Goal: Find specific page/section: Find specific page/section

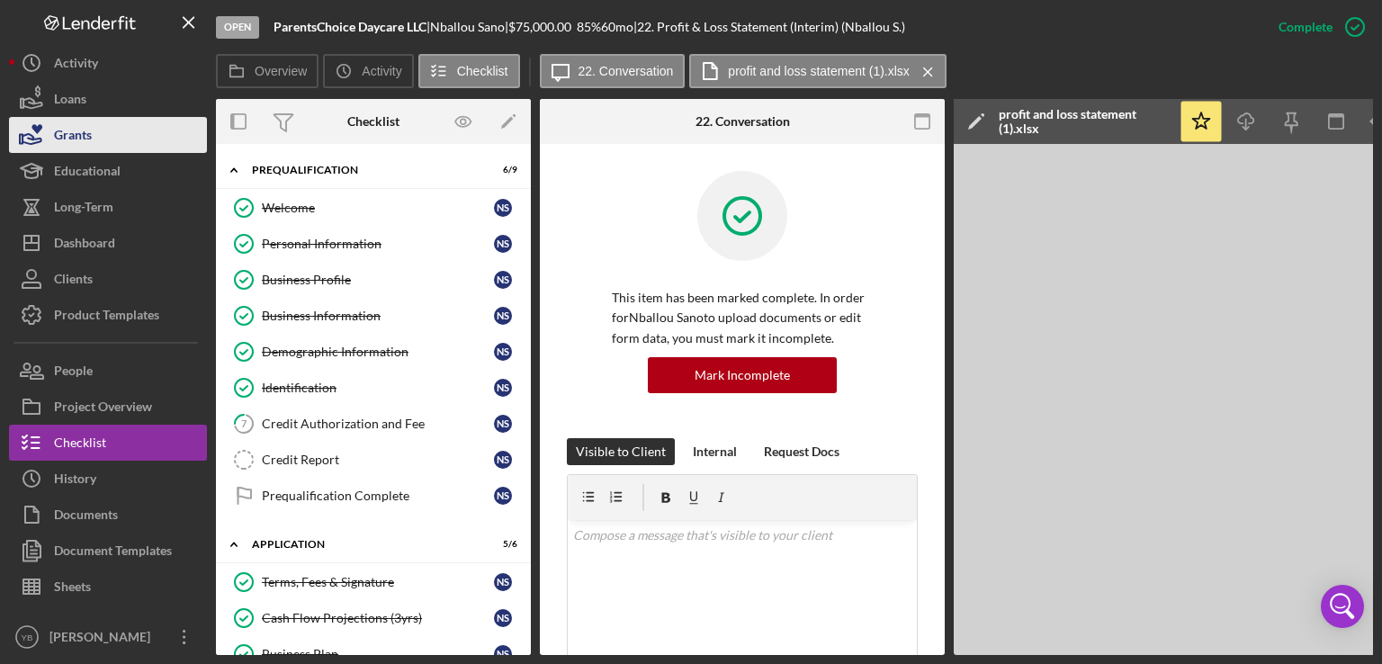
scroll to position [506, 0]
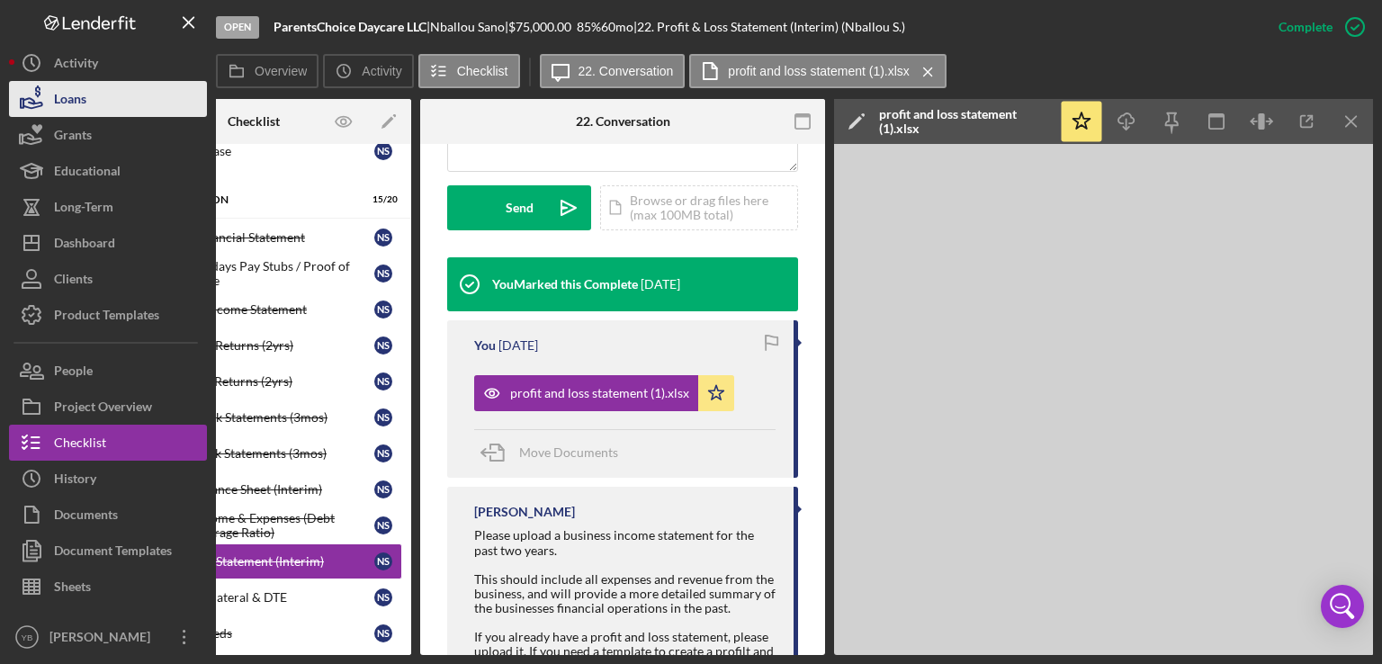
click at [90, 109] on button "Loans" at bounding box center [108, 99] width 198 height 36
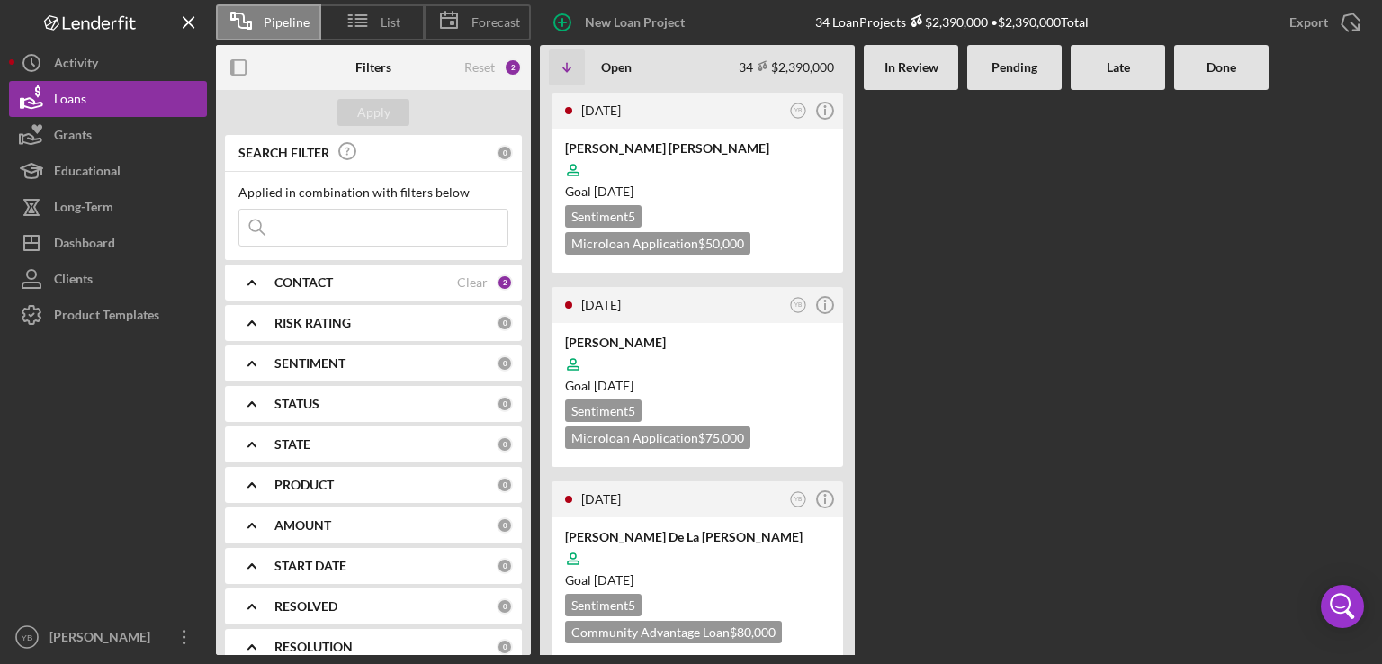
click at [987, 241] on div at bounding box center [1014, 372] width 94 height 565
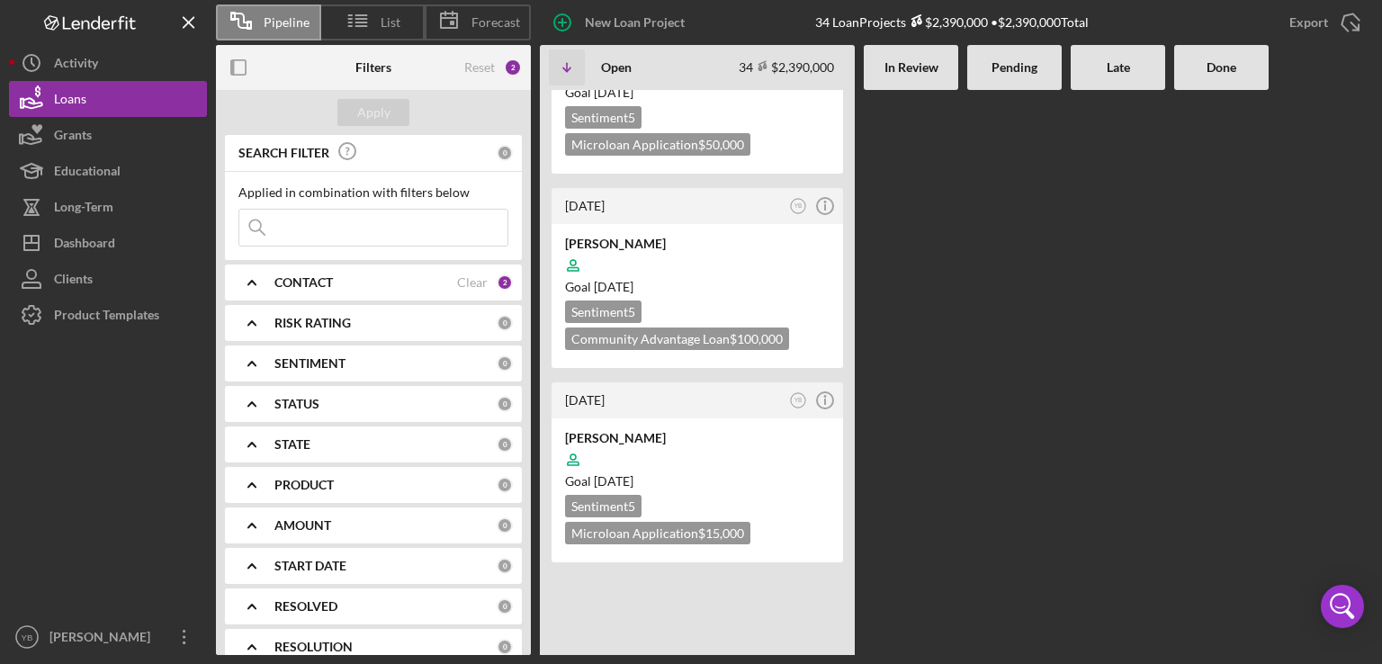
scroll to position [3382, 0]
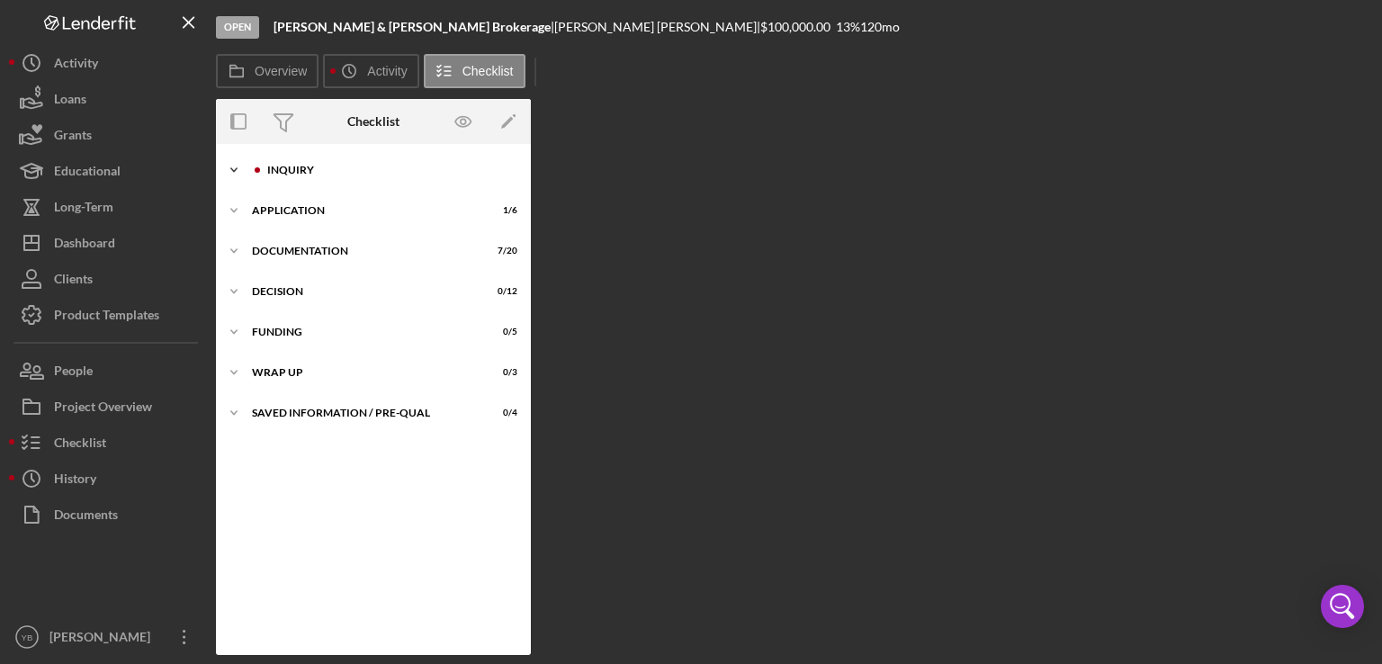
click at [306, 172] on div "Inquiry" at bounding box center [387, 170] width 241 height 11
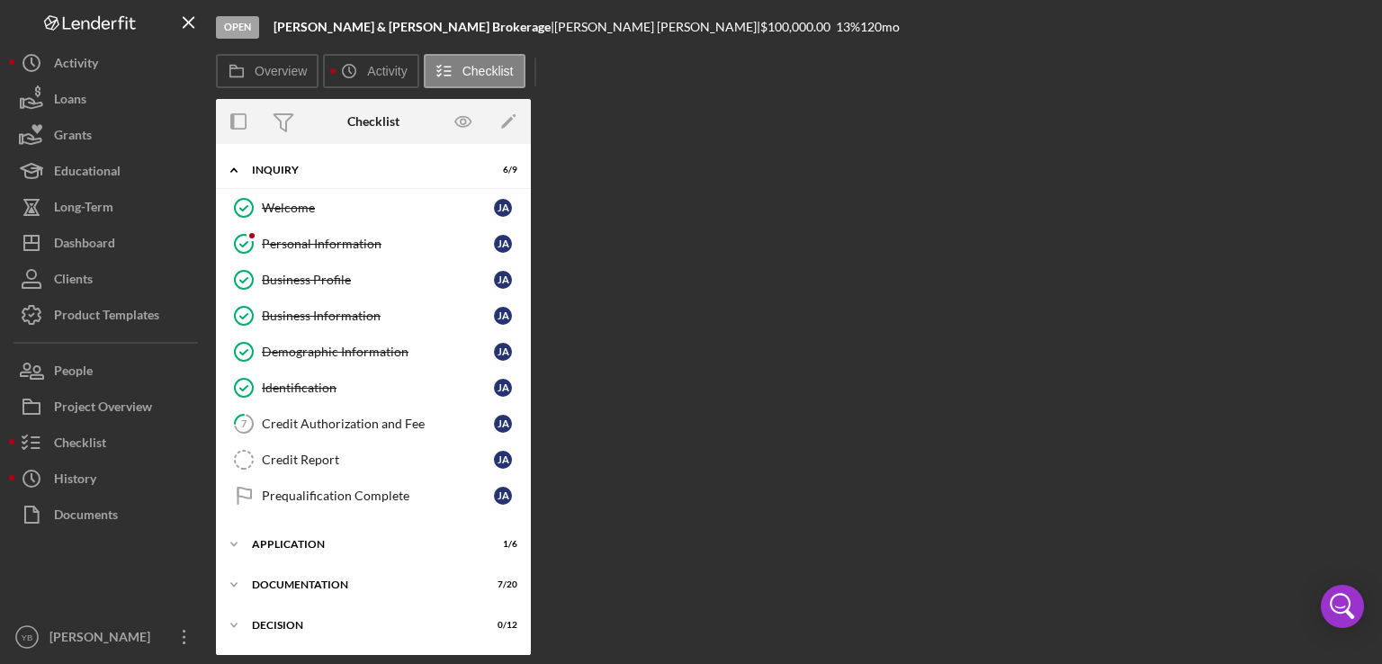
drag, startPoint x: 522, startPoint y: 271, endPoint x: 524, endPoint y: 326, distance: 54.9
click at [524, 326] on div "Welcome Welcome [PERSON_NAME] Personal Information Personal Information [PERSON…" at bounding box center [373, 356] width 315 height 333
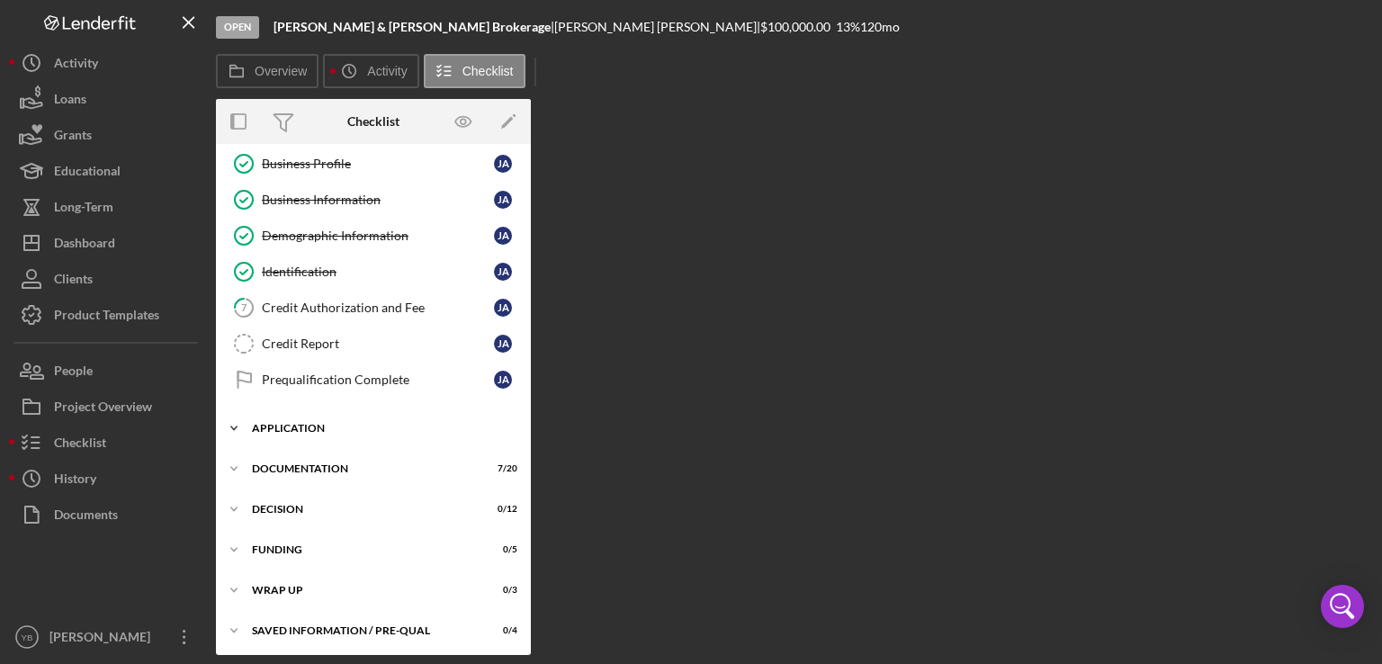
click at [308, 424] on div "Application" at bounding box center [380, 428] width 256 height 11
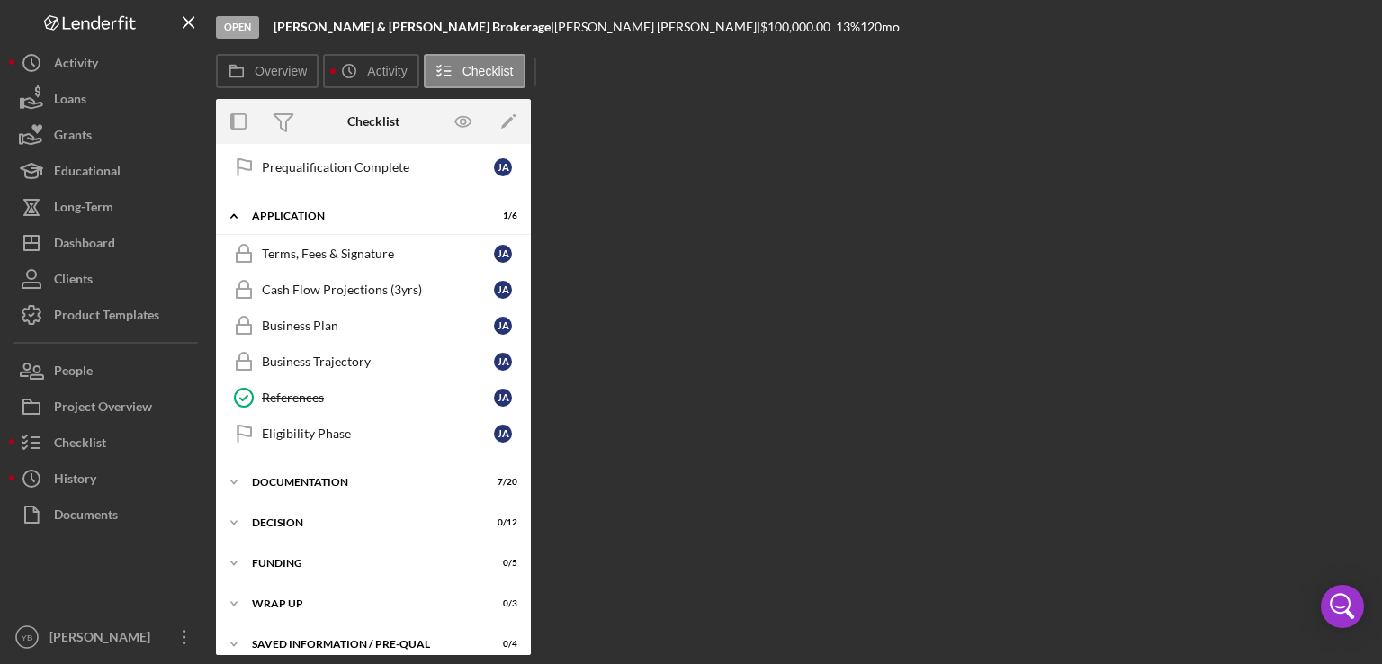
scroll to position [339, 0]
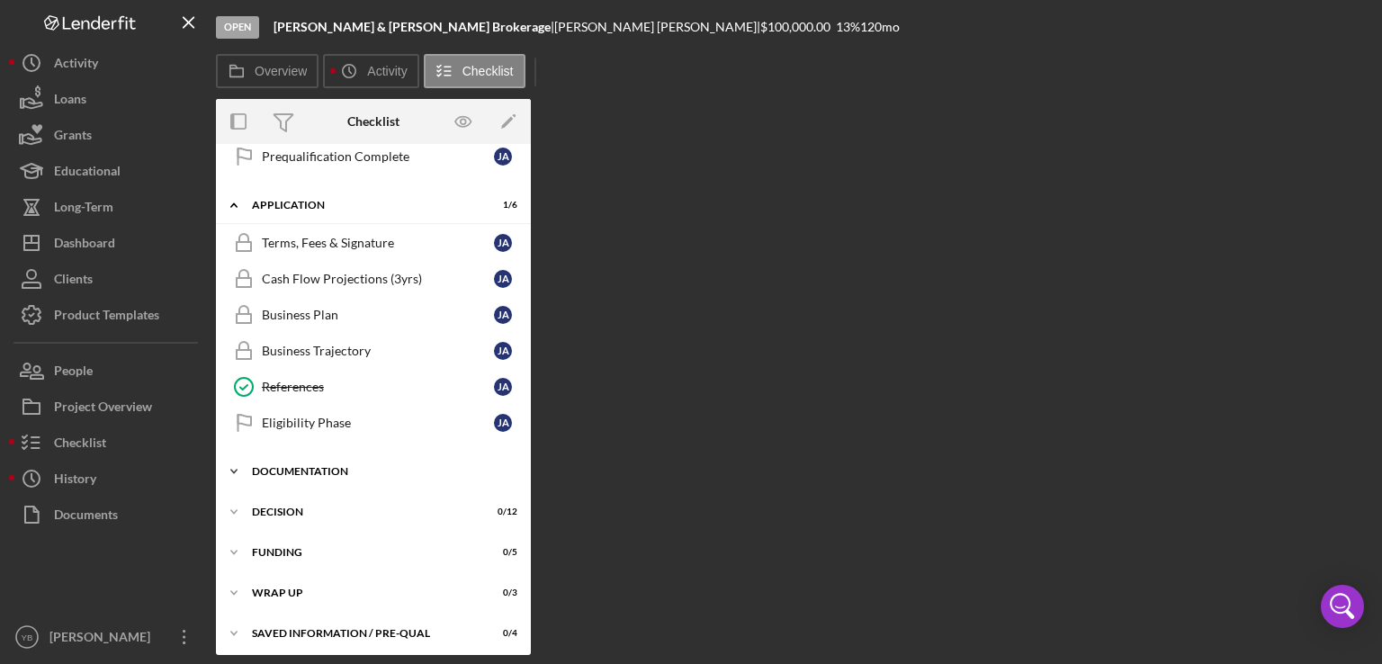
click at [318, 466] on div "Documentation" at bounding box center [380, 471] width 256 height 11
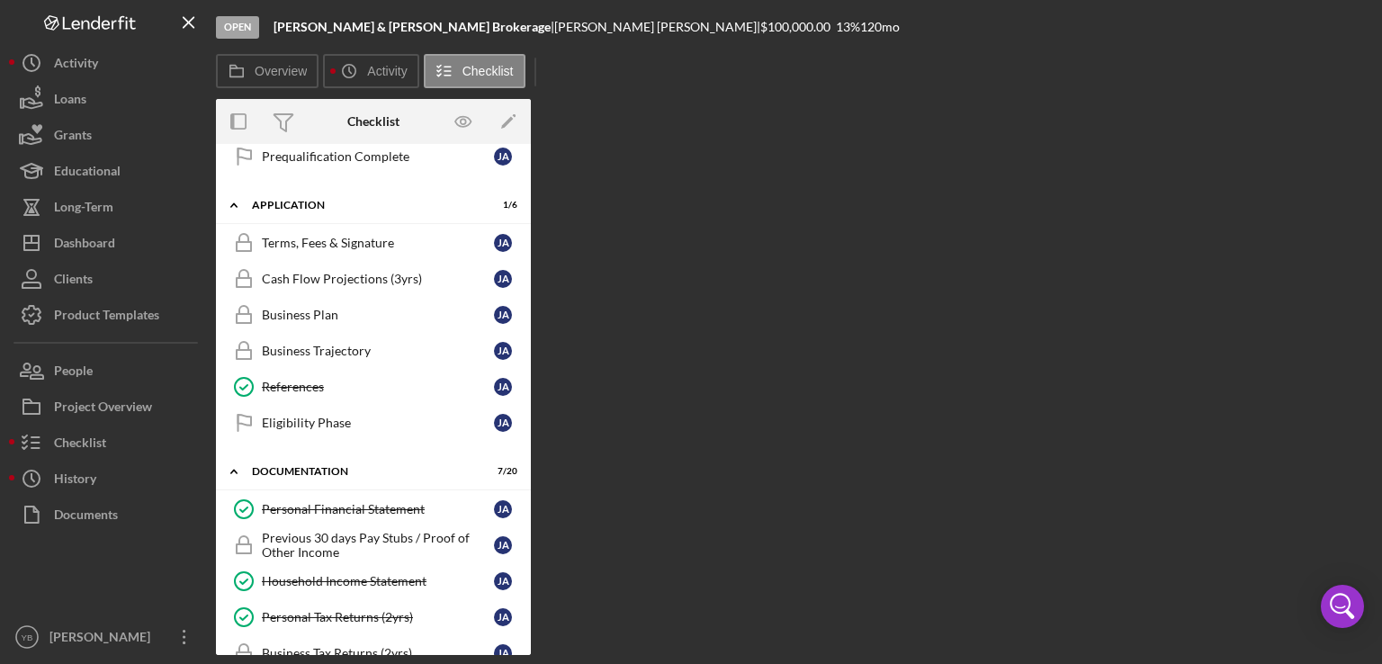
drag, startPoint x: 525, startPoint y: 405, endPoint x: 530, endPoint y: 414, distance: 10.1
click at [530, 414] on div "Icon/Expander Inquiry 6 / 9 Welcome Welcome [PERSON_NAME] Personal Information …" at bounding box center [373, 399] width 315 height 511
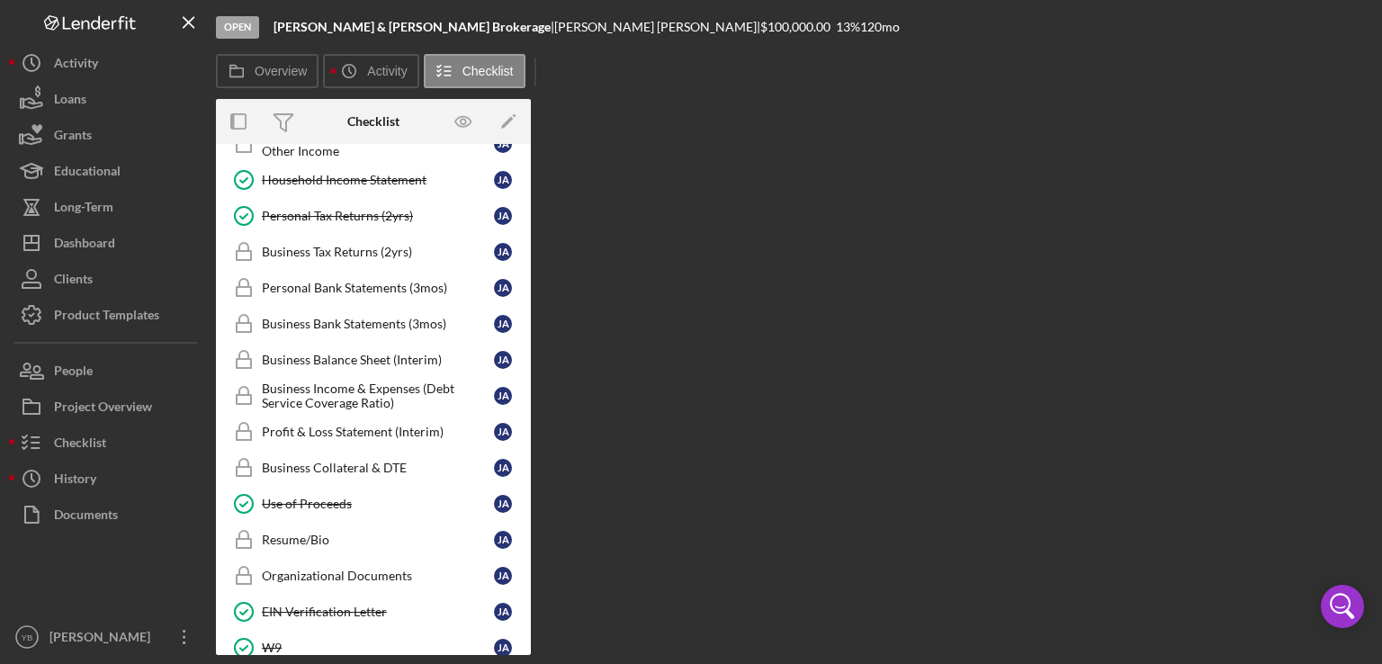
scroll to position [742, 0]
click at [906, 170] on div "Overview Internal Workflow Stage Open Icon/Dropdown Arrow Archive (can unarchiv…" at bounding box center [794, 377] width 1157 height 556
